Goal: Find specific page/section: Find specific page/section

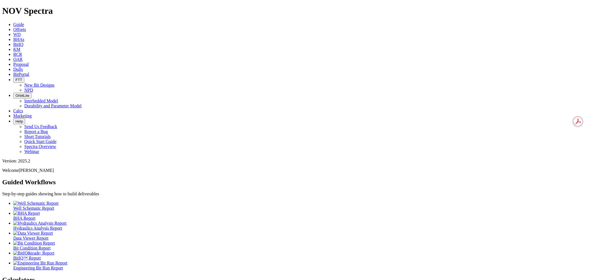
click at [23, 67] on span "Dulls" at bounding box center [18, 69] width 10 height 5
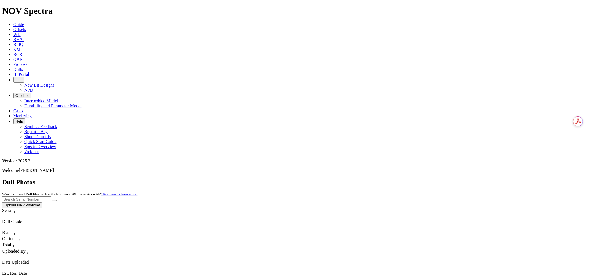
click at [51, 196] on input "text" at bounding box center [26, 199] width 49 height 6
paste input "A321108"
click at [54, 200] on icon "submit" at bounding box center [54, 200] width 0 height 0
drag, startPoint x: 475, startPoint y: 24, endPoint x: 412, endPoint y: 26, distance: 62.2
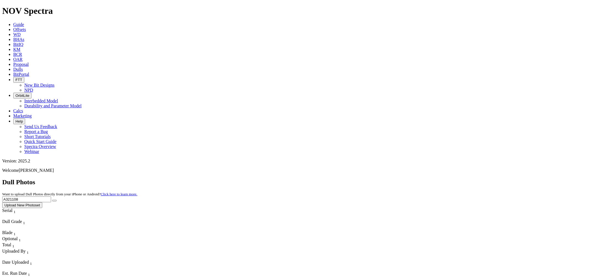
click at [413, 178] on div "Dull Photos Want to upload Dull Photos directly from your iPhone or Android? Cl…" at bounding box center [294, 193] width 585 height 30
paste input "7"
click at [57, 199] on button "submit" at bounding box center [54, 200] width 4 height 2
drag, startPoint x: 487, startPoint y: 25, endPoint x: 426, endPoint y: 23, distance: 61.1
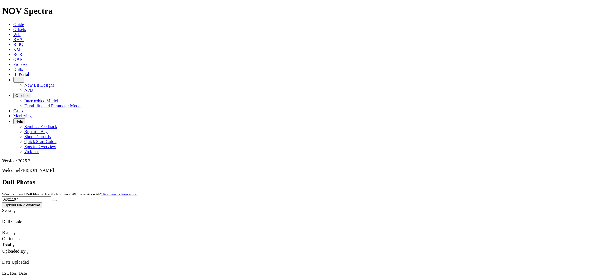
click at [426, 178] on div "Dull Photos Want to upload Dull Photos directly from your iPhone or Android? Cl…" at bounding box center [294, 193] width 585 height 30
paste input "16900"
click at [57, 199] on button "submit" at bounding box center [54, 200] width 4 height 2
drag, startPoint x: 476, startPoint y: 25, endPoint x: 382, endPoint y: 25, distance: 94.2
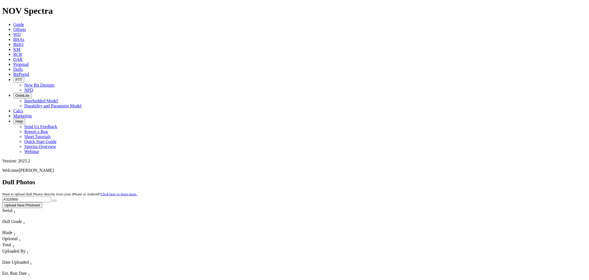
click at [382, 178] on div "Dull Photos Want to upload Dull Photos directly from your iPhone or Android? Cl…" at bounding box center [294, 193] width 585 height 30
paste input "1485"
drag, startPoint x: 529, startPoint y: 24, endPoint x: 526, endPoint y: 27, distance: 3.3
click at [57, 199] on button "submit" at bounding box center [54, 200] width 4 height 2
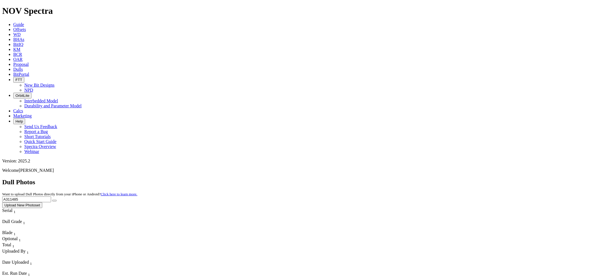
drag, startPoint x: 488, startPoint y: 23, endPoint x: 421, endPoint y: 23, distance: 66.6
click at [421, 178] on div "Dull Photos Want to upload Dull Photos directly from your iPhone or Android? Cl…" at bounding box center [294, 193] width 585 height 30
paste input "6378"
click at [51, 196] on input "A316378" at bounding box center [26, 199] width 49 height 6
type input "A316378"
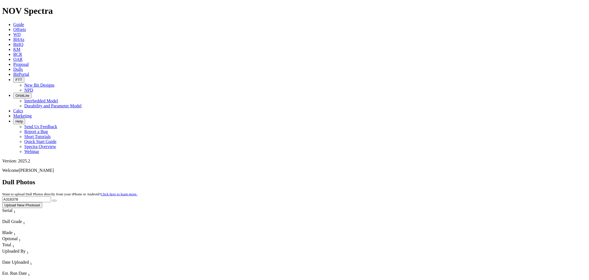
click at [54, 200] on icon "submit" at bounding box center [54, 200] width 0 height 0
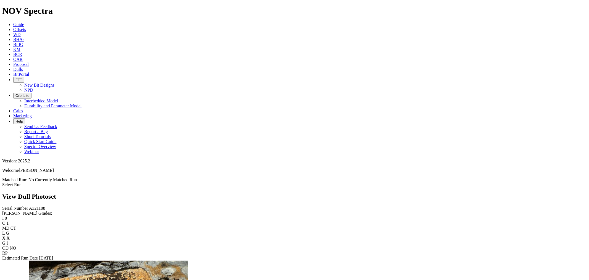
scroll to position [245, 0]
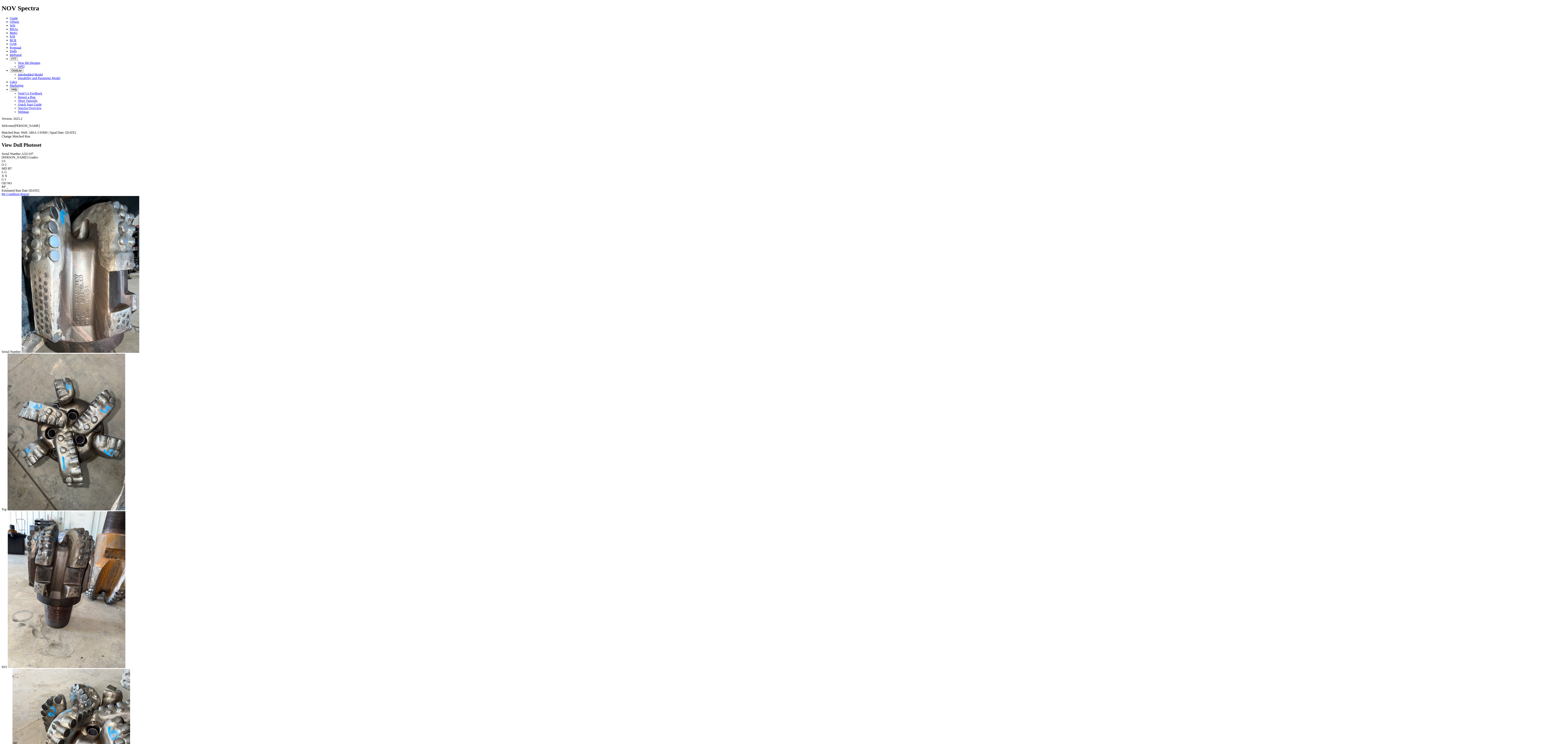
scroll to position [1524, 0]
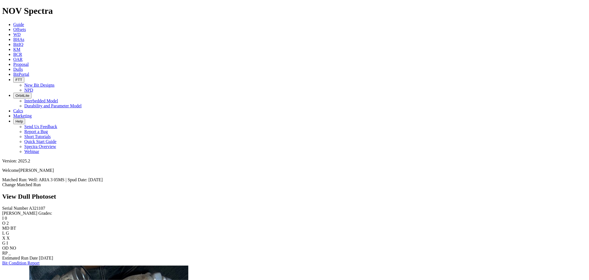
scroll to position [0, 0]
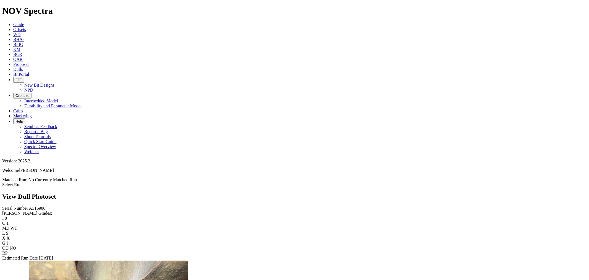
scroll to position [614, 0]
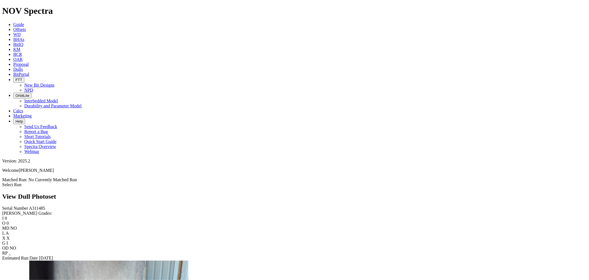
scroll to position [736, 0]
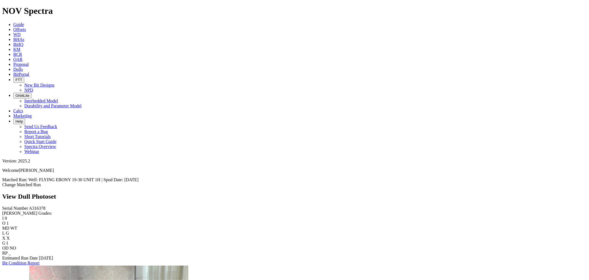
scroll to position [736, 0]
